Goal: Task Accomplishment & Management: Manage account settings

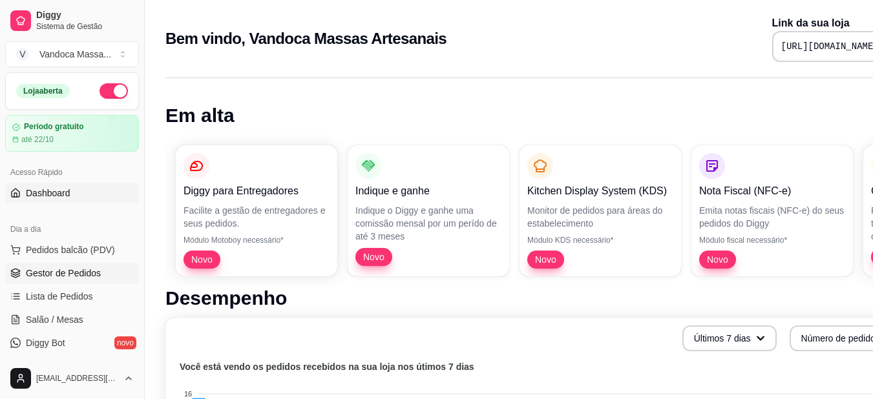
click at [78, 277] on span "Gestor de Pedidos" at bounding box center [63, 273] width 75 height 13
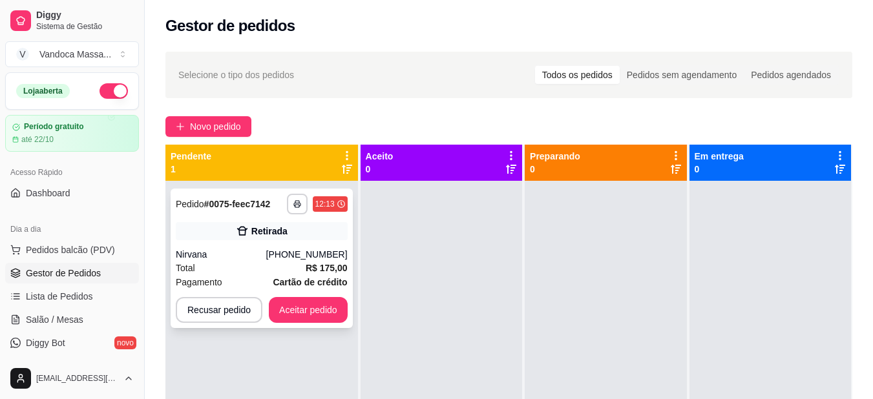
click at [231, 251] on div "Nirvana" at bounding box center [221, 254] width 90 height 13
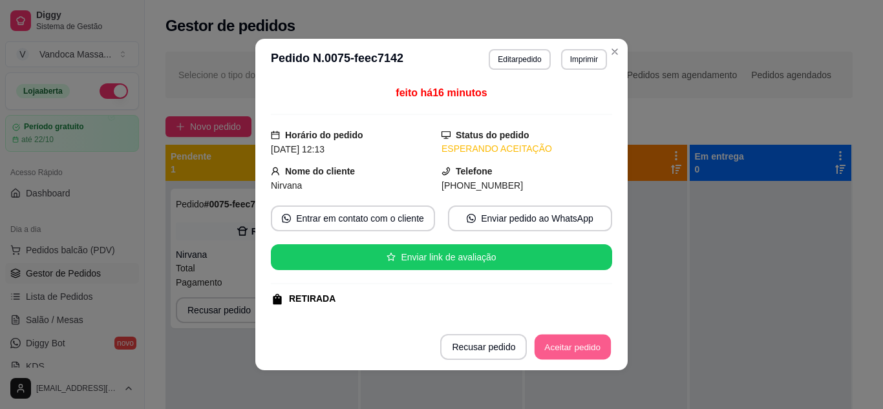
click at [582, 356] on button "Aceitar pedido" at bounding box center [573, 347] width 76 height 25
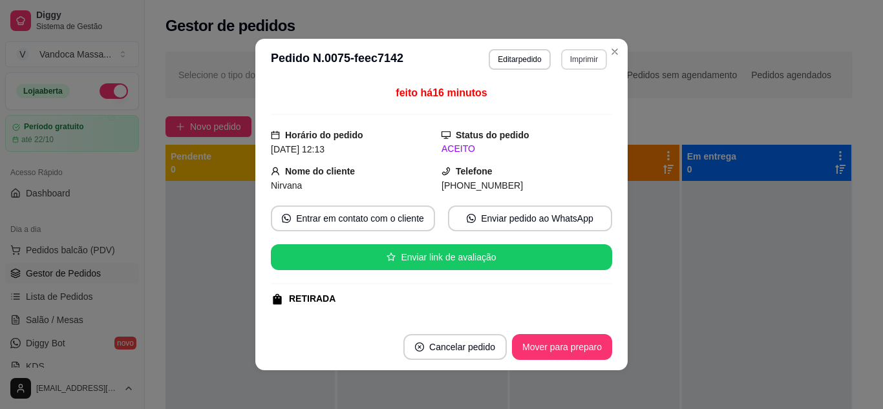
click at [567, 59] on button "Imprimir" at bounding box center [584, 59] width 46 height 21
click at [552, 105] on button "IMPRESSORA" at bounding box center [557, 104] width 94 height 21
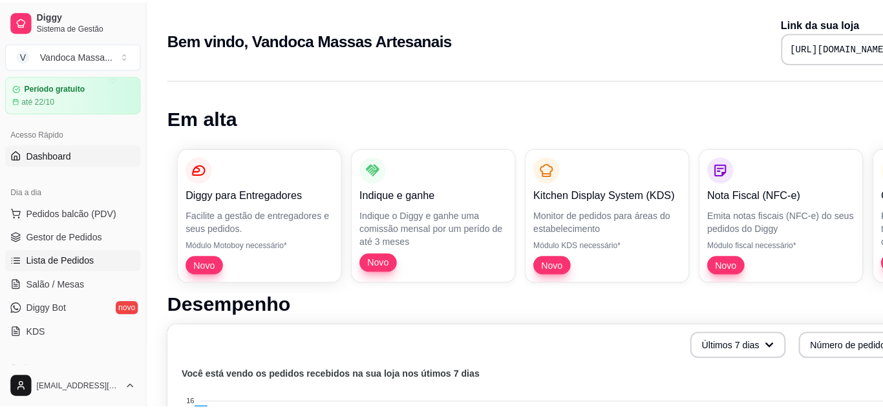
scroll to position [65, 0]
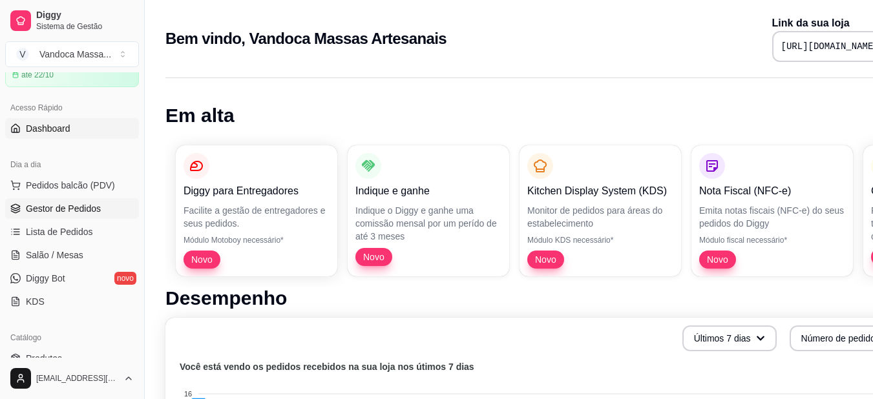
click at [77, 210] on span "Gestor de Pedidos" at bounding box center [63, 208] width 75 height 13
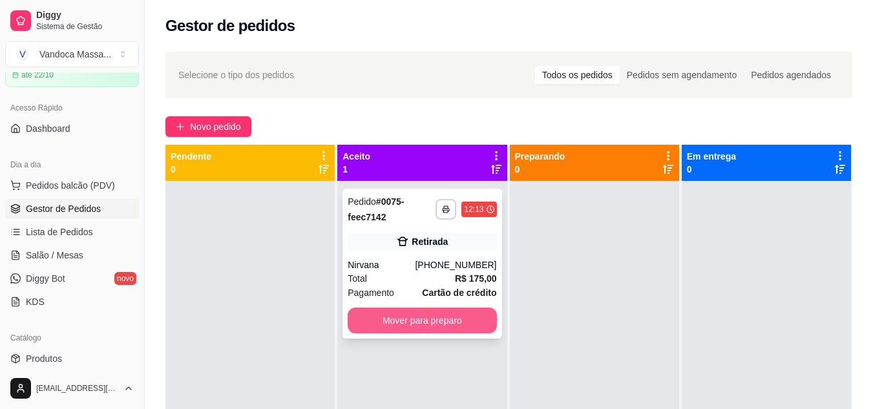
click at [411, 317] on button "Mover para preparo" at bounding box center [422, 321] width 149 height 26
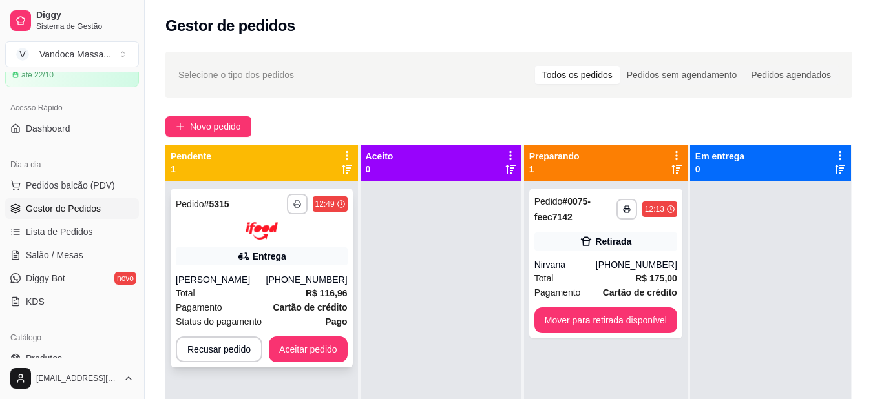
click at [316, 363] on div "**********" at bounding box center [262, 278] width 182 height 179
click at [283, 348] on button "Aceitar pedido" at bounding box center [308, 350] width 79 height 26
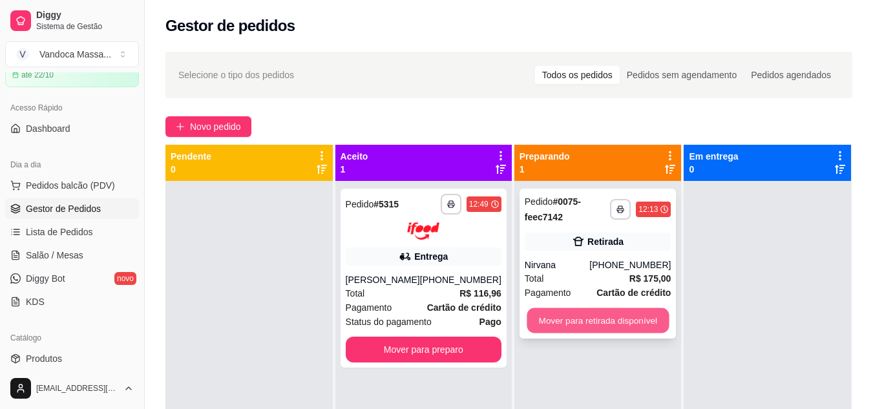
click at [549, 311] on button "Mover para retirada disponível" at bounding box center [598, 320] width 142 height 25
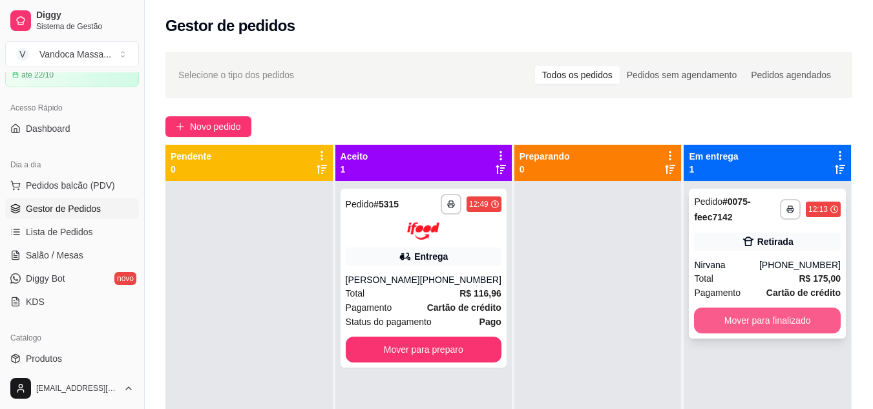
click at [776, 327] on button "Mover para finalizado" at bounding box center [767, 321] width 147 height 26
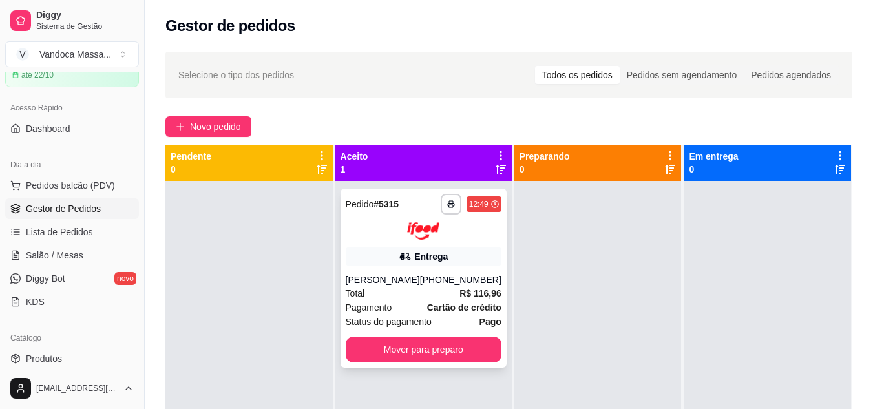
click at [420, 291] on div "Total R$ 116,96" at bounding box center [424, 293] width 156 height 14
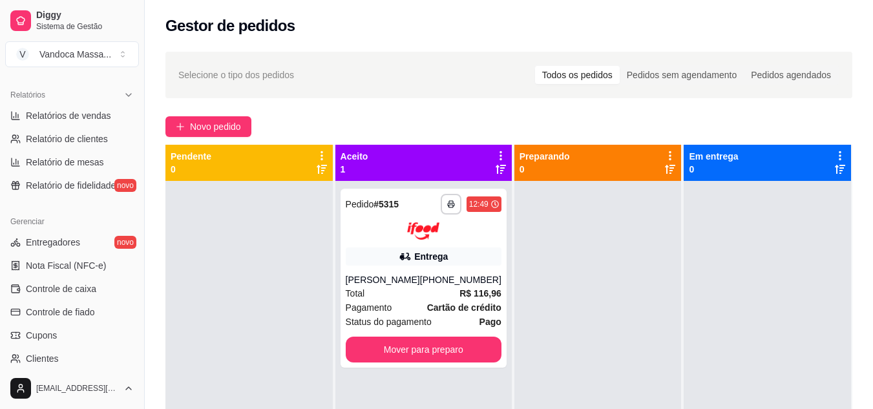
scroll to position [259, 0]
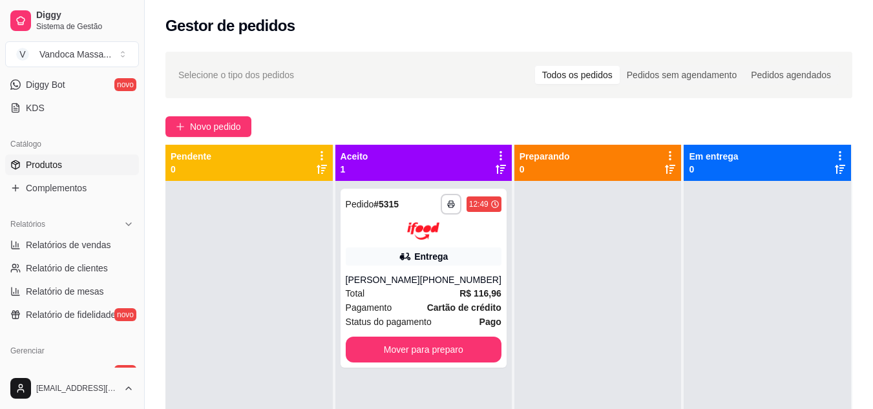
click at [45, 165] on span "Produtos" at bounding box center [44, 164] width 36 height 13
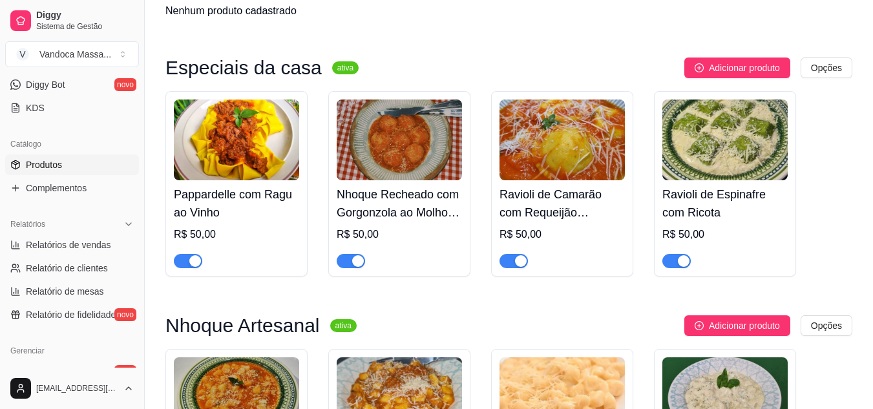
scroll to position [194, 0]
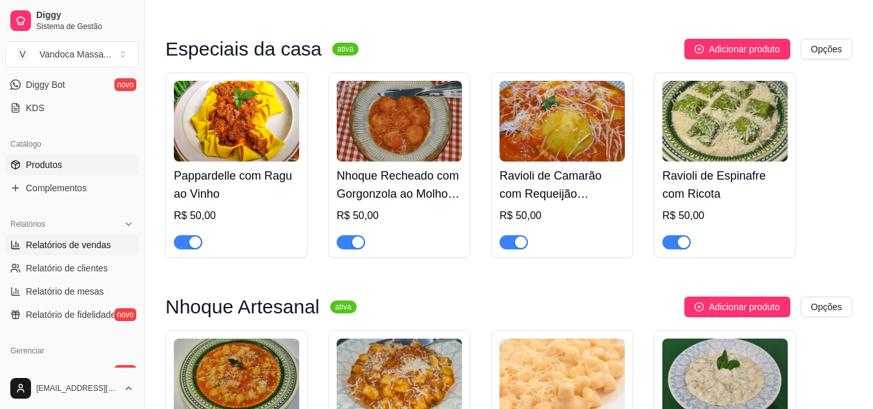
click at [89, 246] on span "Relatórios de vendas" at bounding box center [68, 244] width 85 height 13
select select "ALL"
select select "0"
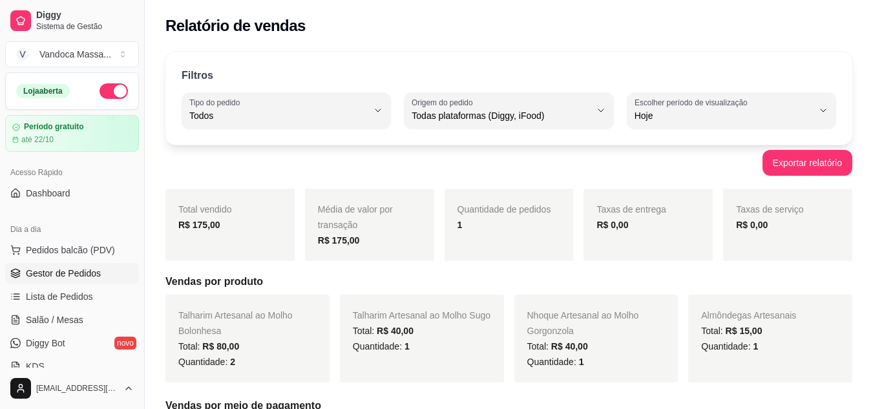
click at [75, 279] on span "Gestor de Pedidos" at bounding box center [63, 273] width 75 height 13
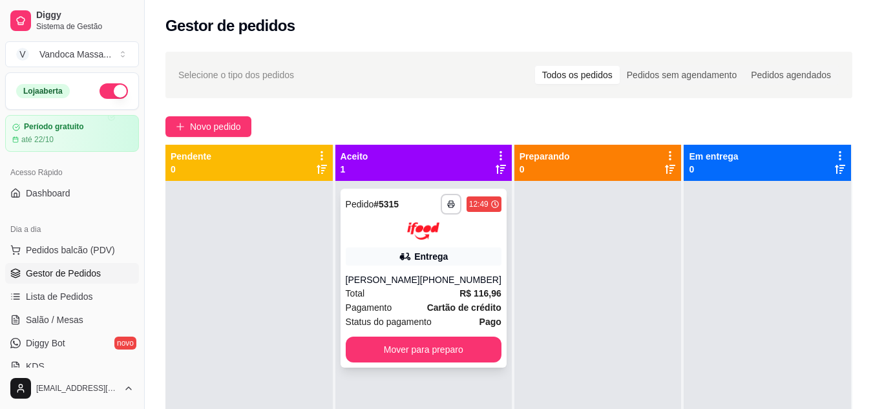
click at [385, 253] on div "Entrega" at bounding box center [424, 257] width 156 height 18
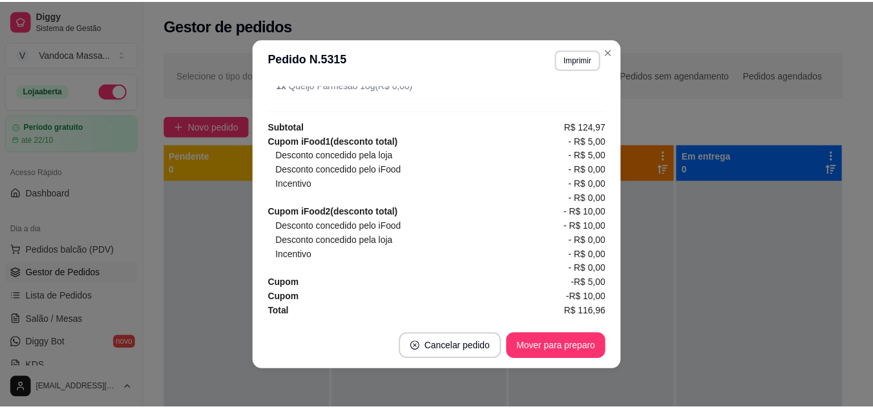
scroll to position [3, 0]
